Goal: Task Accomplishment & Management: Manage account settings

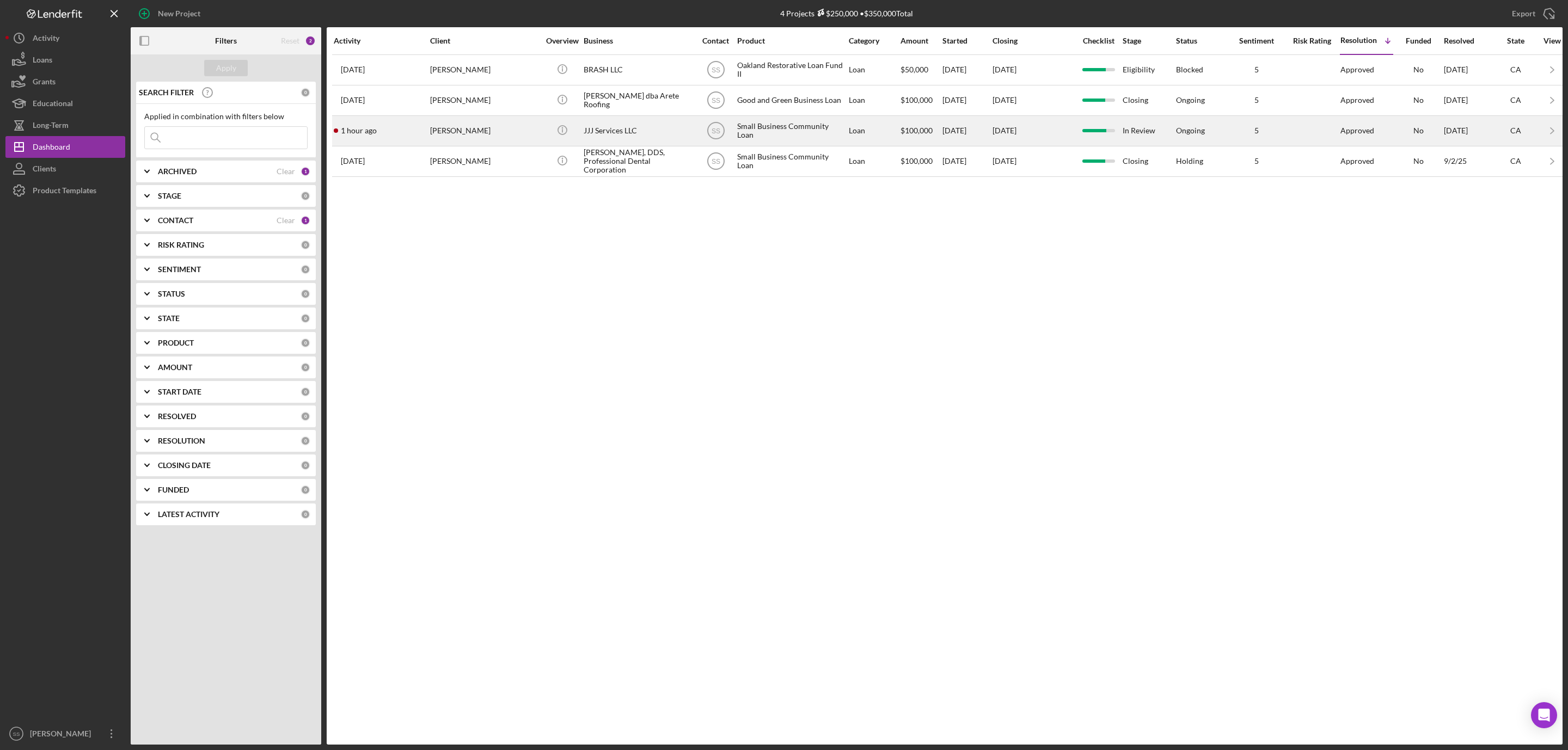
click at [453, 134] on div "[PERSON_NAME]" at bounding box center [484, 131] width 109 height 29
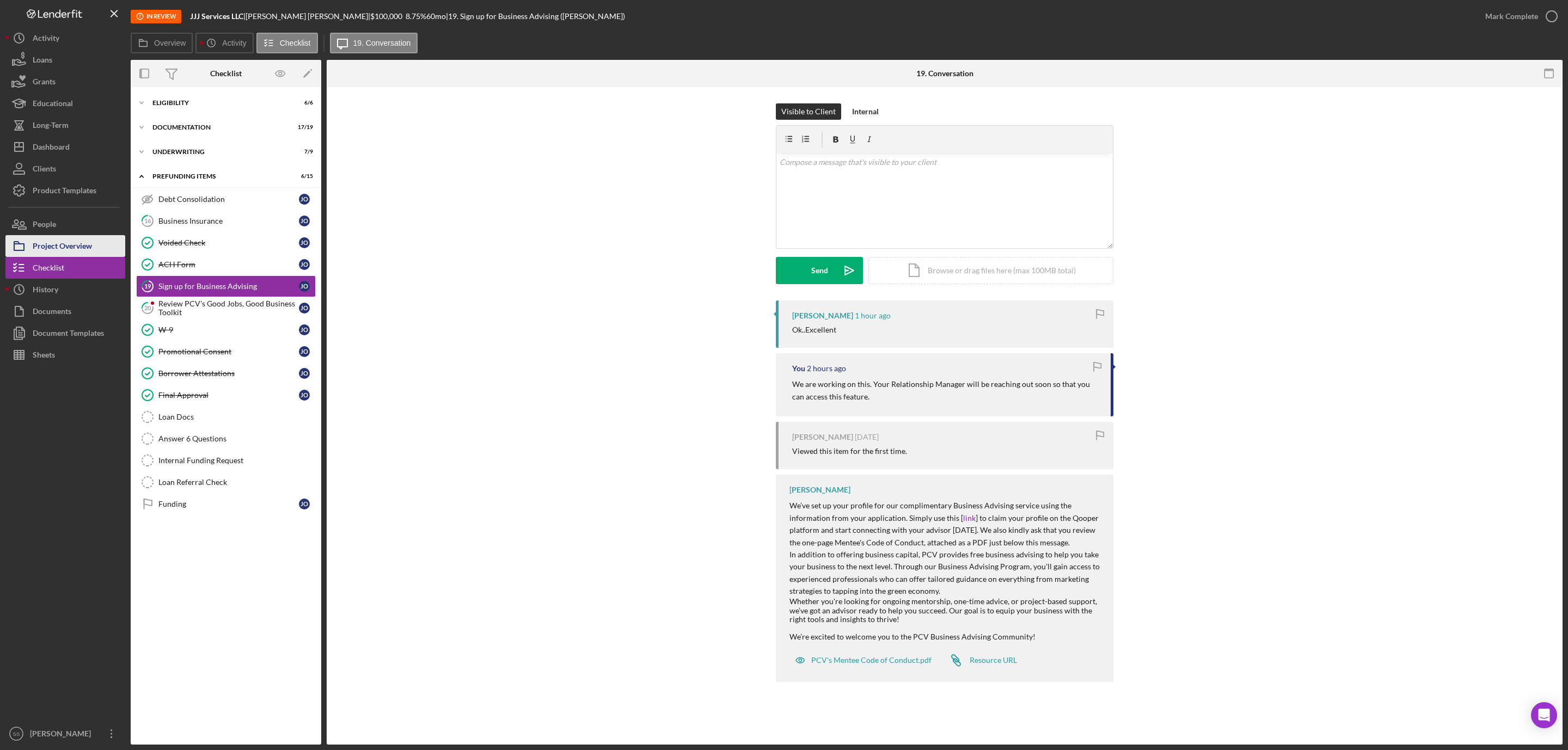
click at [59, 249] on div "Project Overview" at bounding box center [62, 247] width 59 height 24
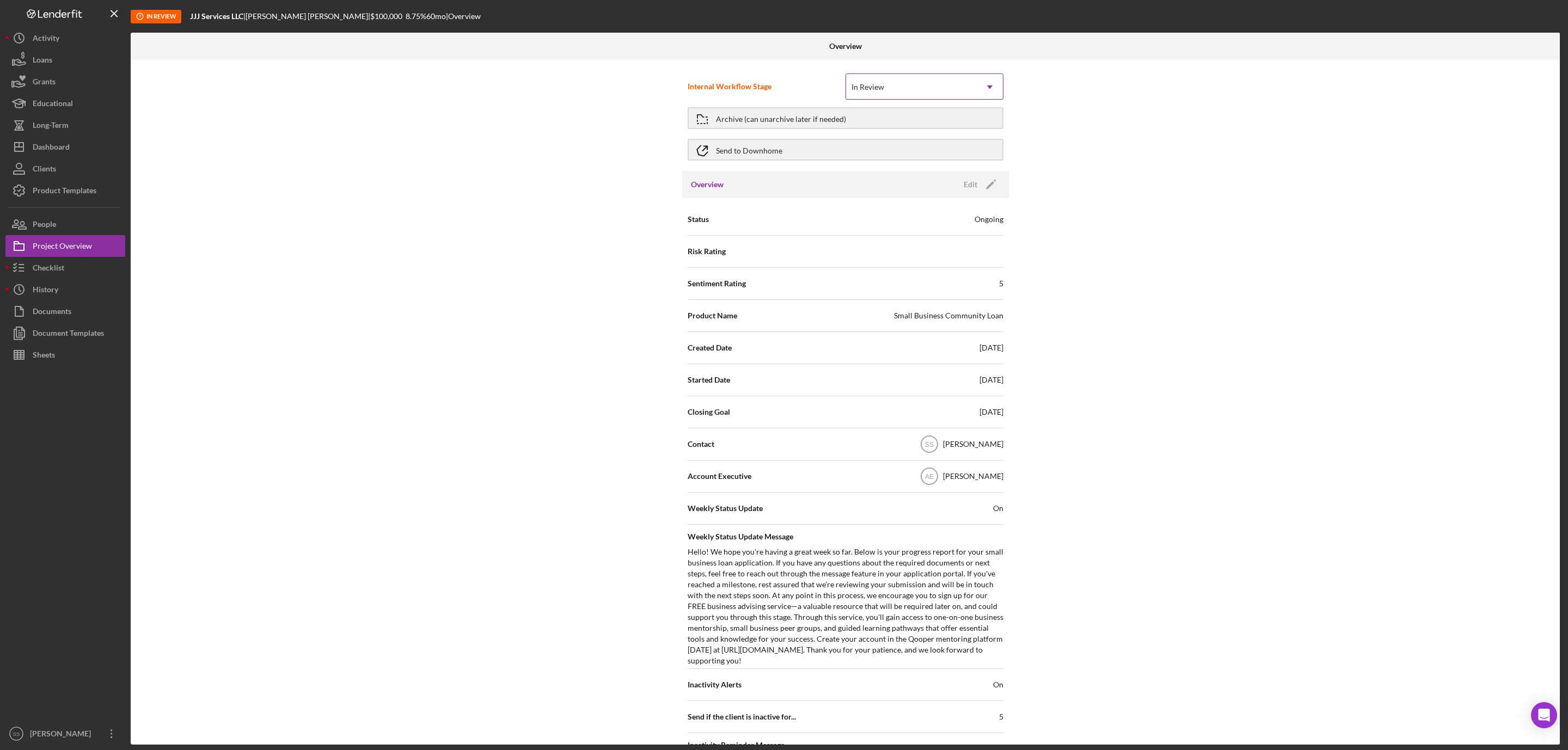
click at [928, 91] on div "In Review" at bounding box center [910, 87] width 130 height 25
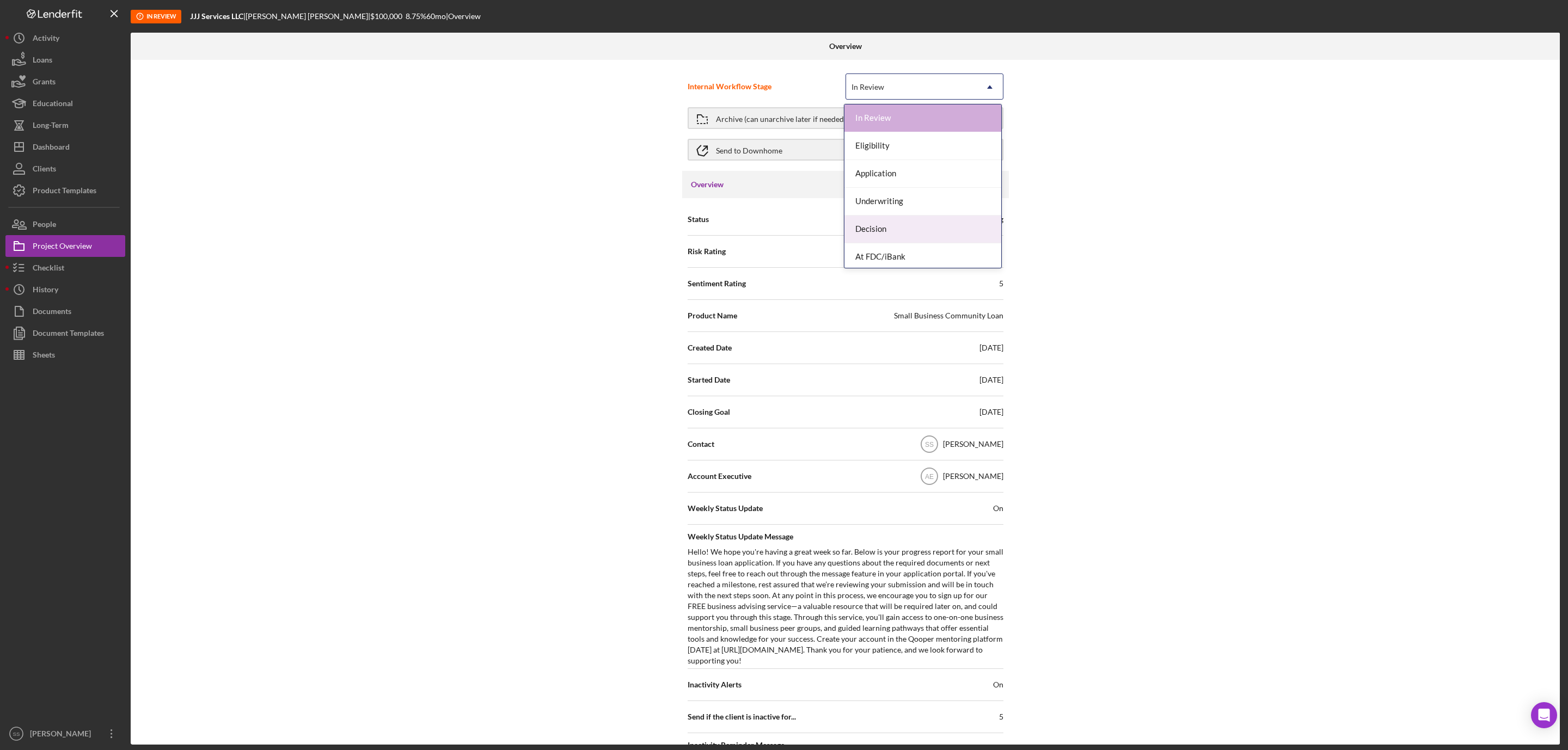
scroll to position [61, 0]
click at [907, 230] on div "Closing" at bounding box center [923, 226] width 157 height 27
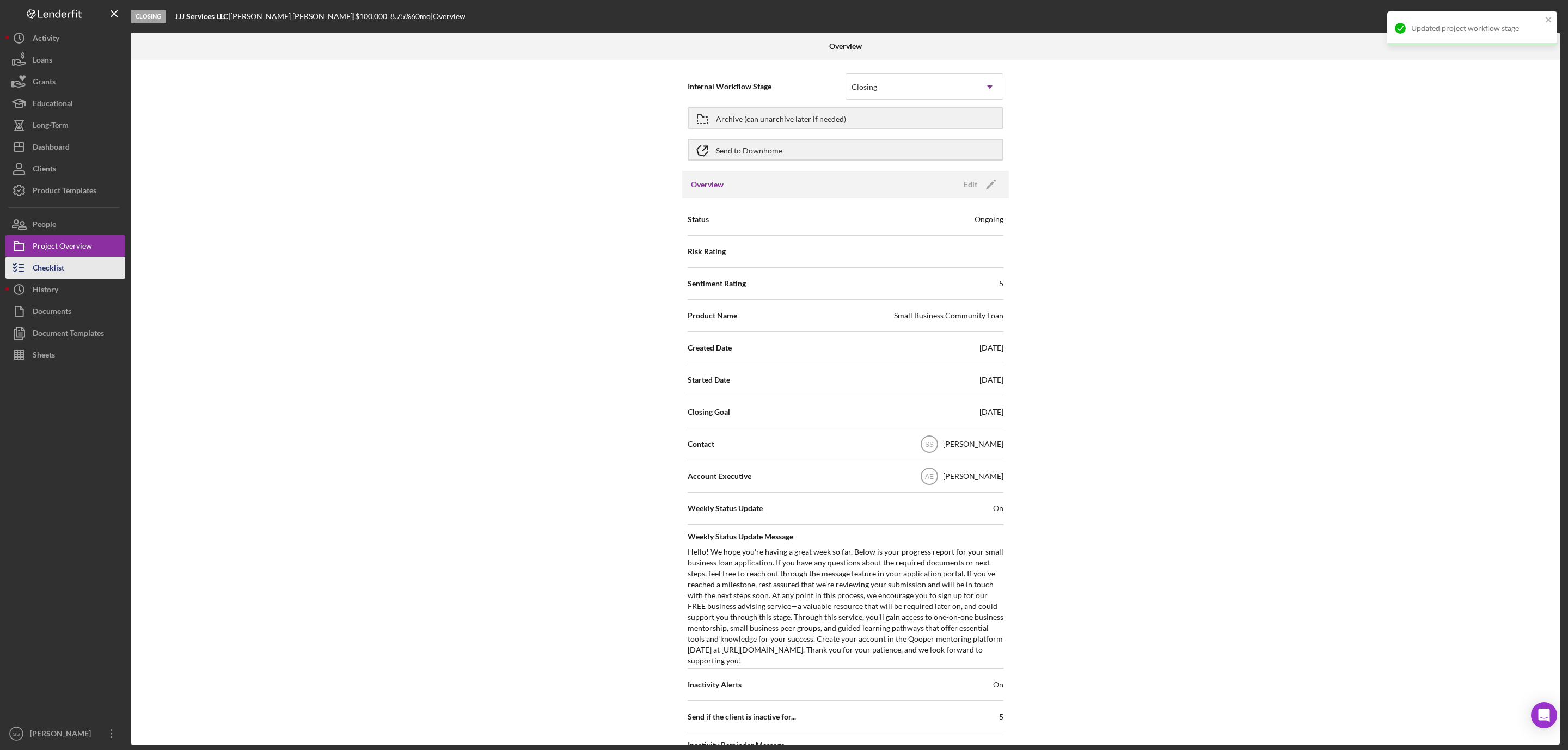
click at [77, 270] on button "Checklist" at bounding box center [65, 267] width 120 height 22
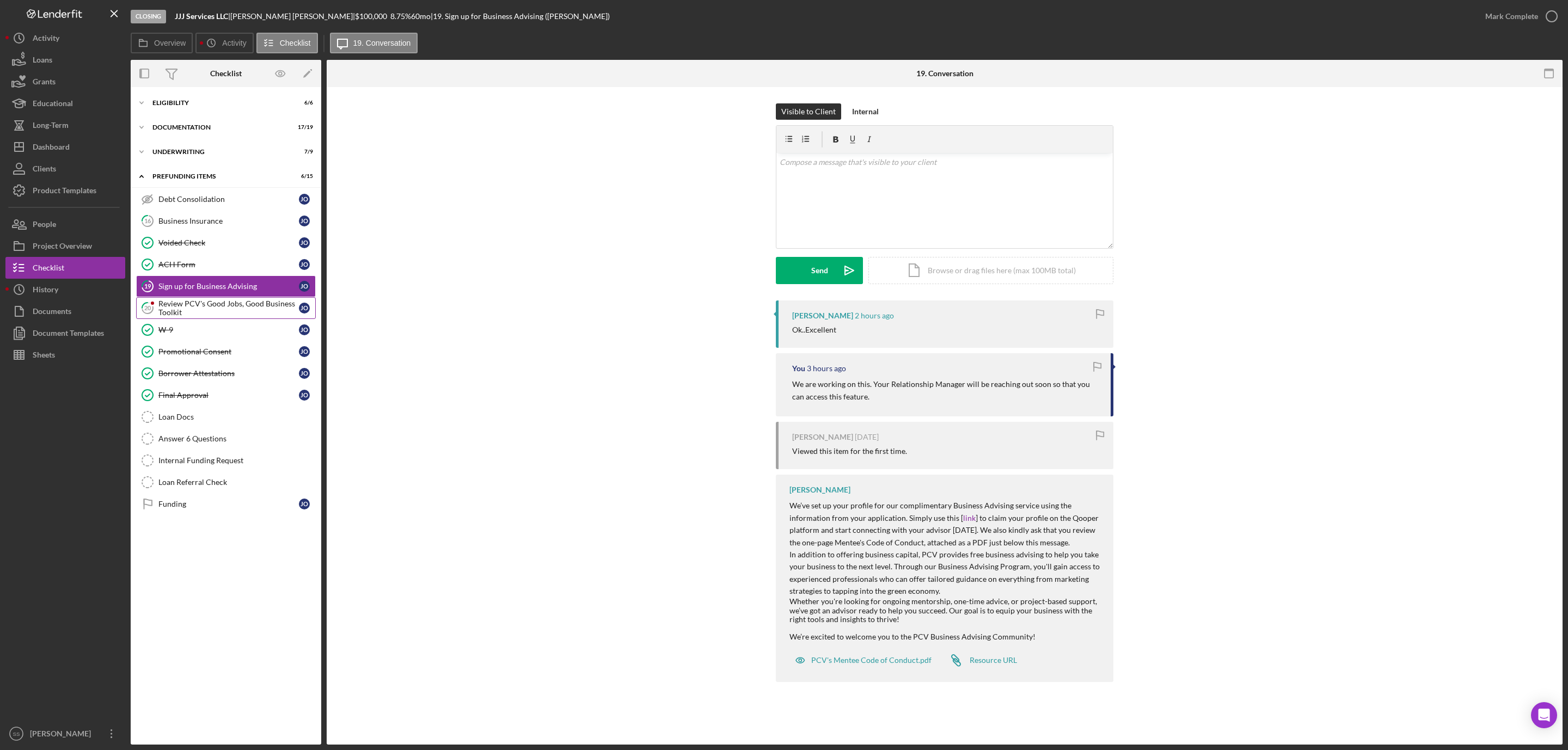
click at [254, 308] on div "Review PCV's Good Jobs, Good Business Toolkit" at bounding box center [229, 308] width 140 height 18
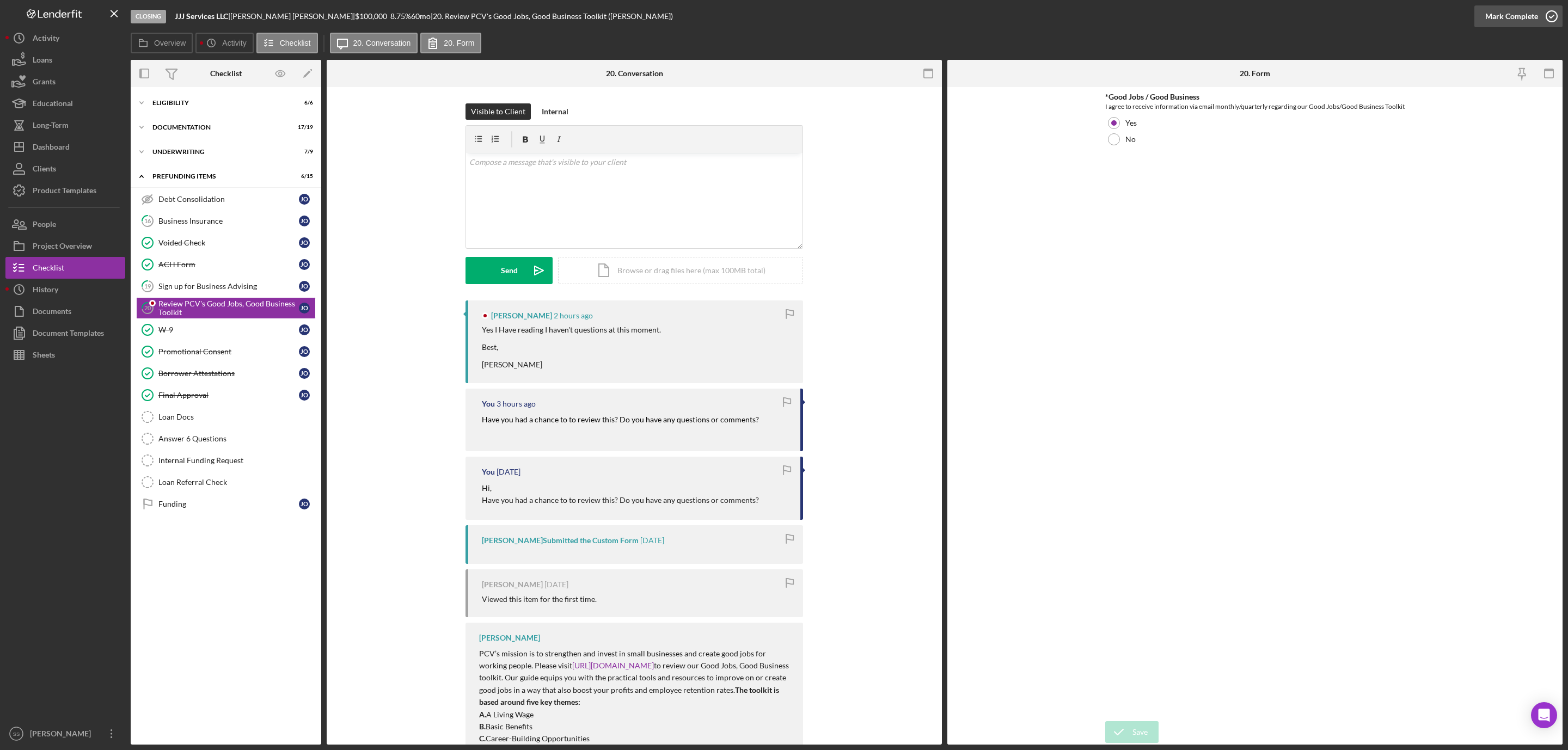
click at [1548, 12] on circle "button" at bounding box center [1551, 16] width 11 height 11
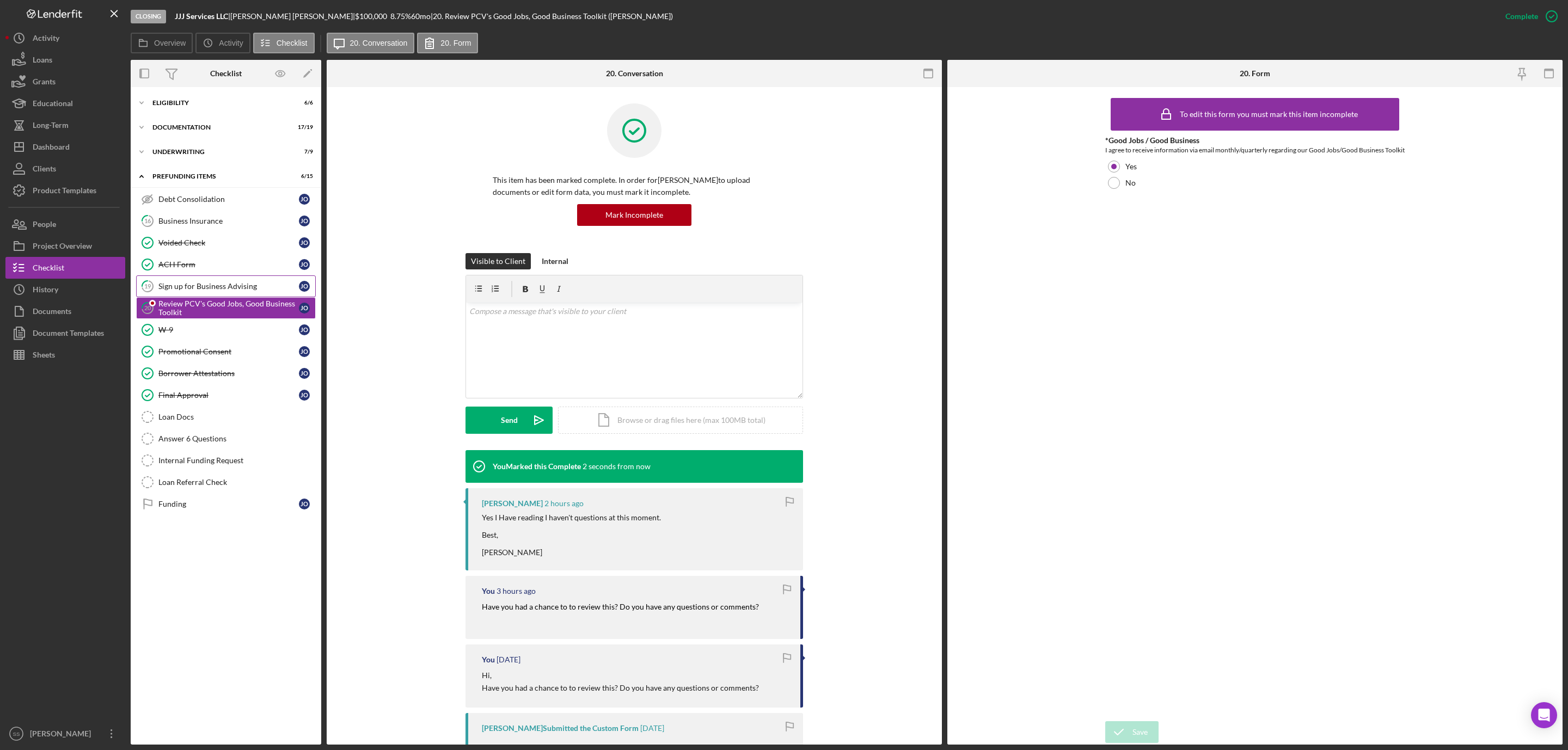
click at [190, 286] on div "Sign up for Business Advising" at bounding box center [229, 286] width 140 height 8
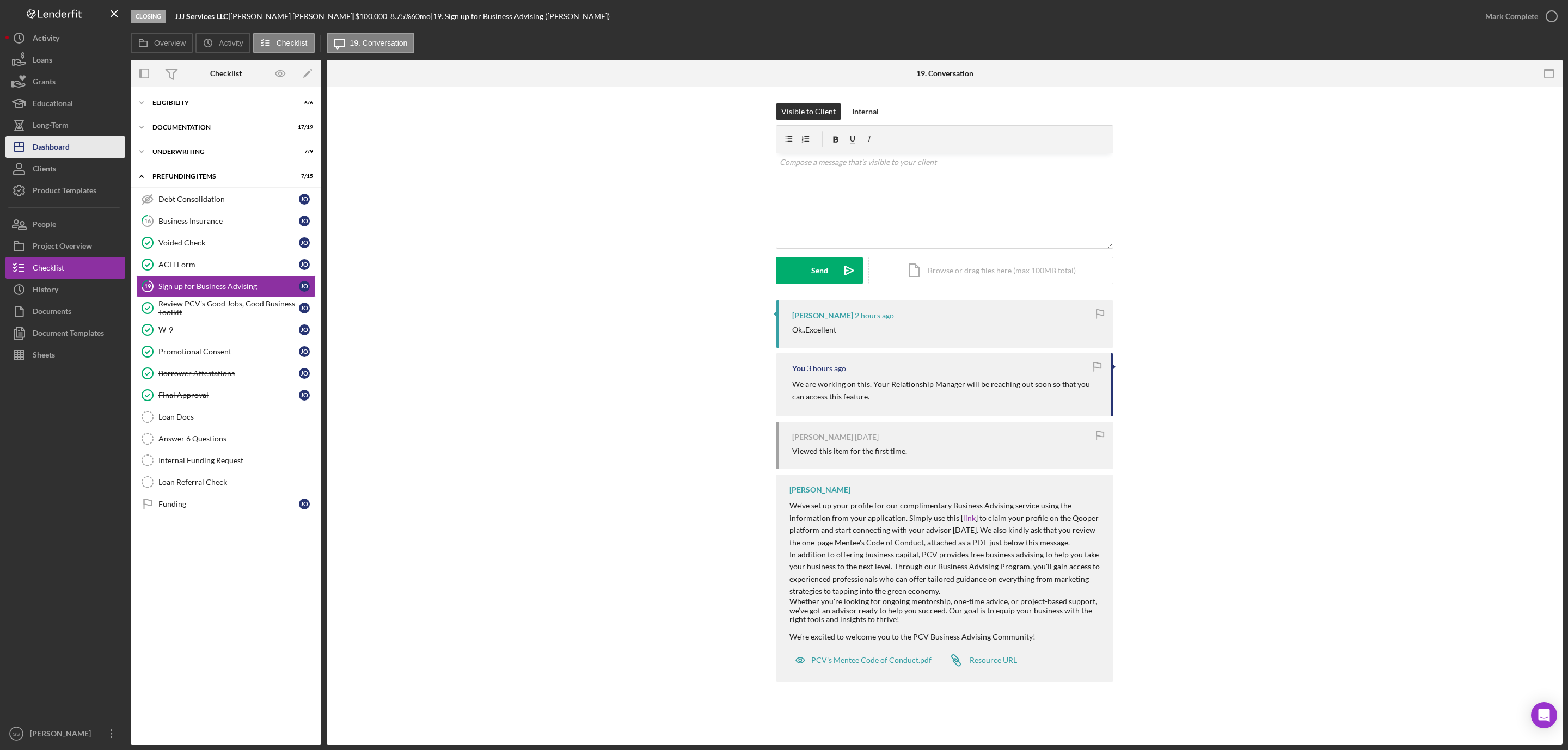
click at [66, 140] on div "Dashboard" at bounding box center [51, 148] width 37 height 24
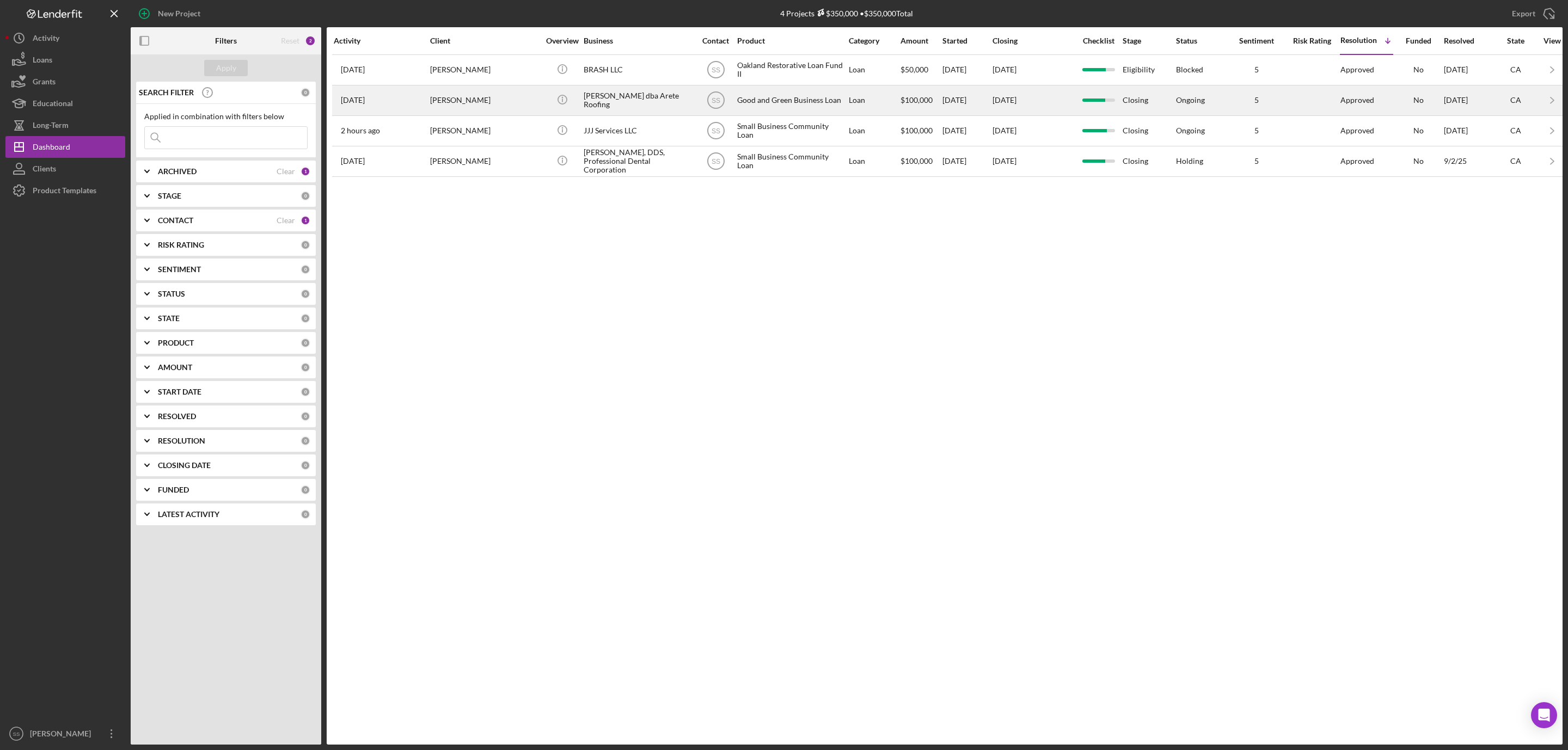
click at [475, 96] on div "[PERSON_NAME]" at bounding box center [484, 101] width 109 height 29
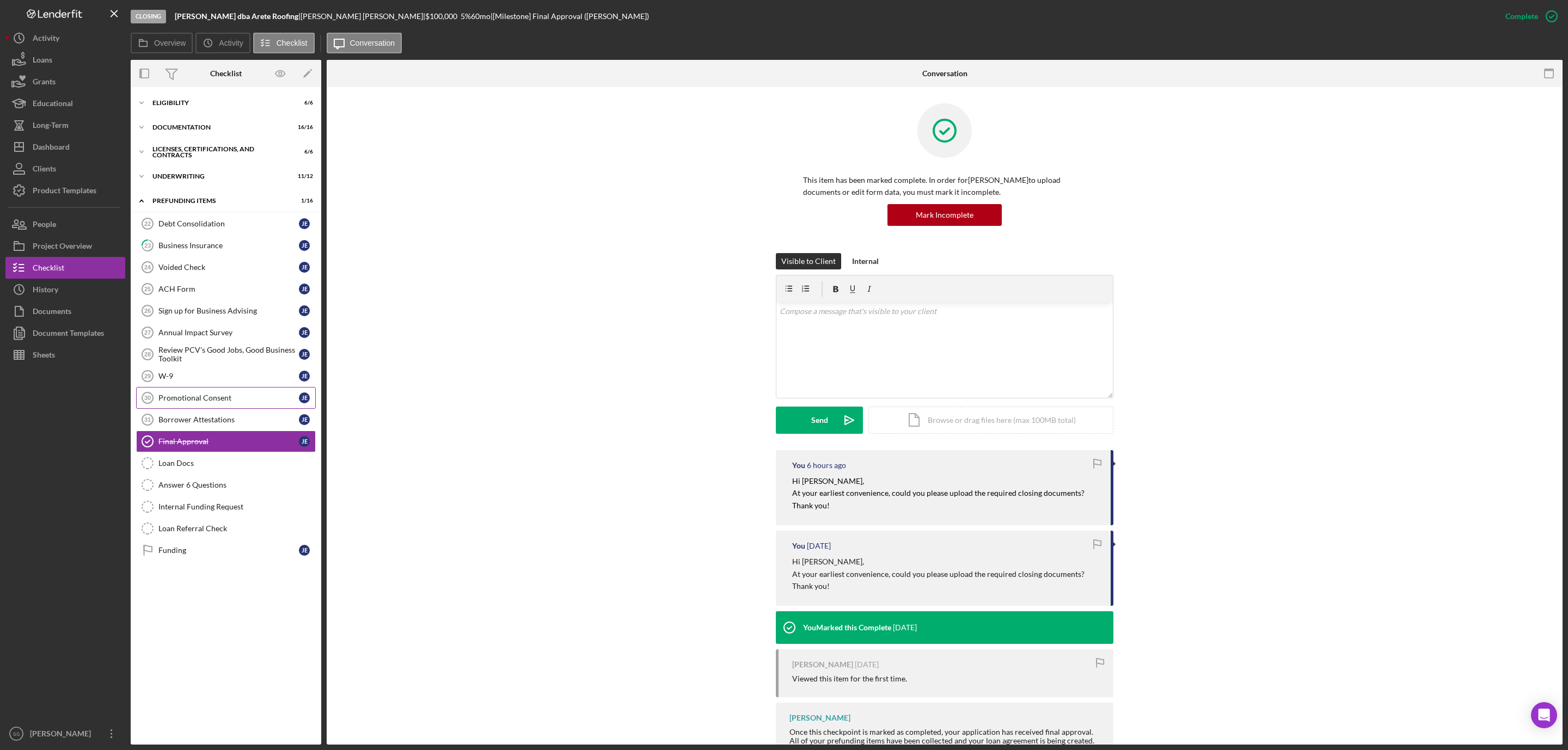
click at [201, 399] on div "Promotional Consent" at bounding box center [229, 397] width 140 height 8
